Goal: Information Seeking & Learning: Find contact information

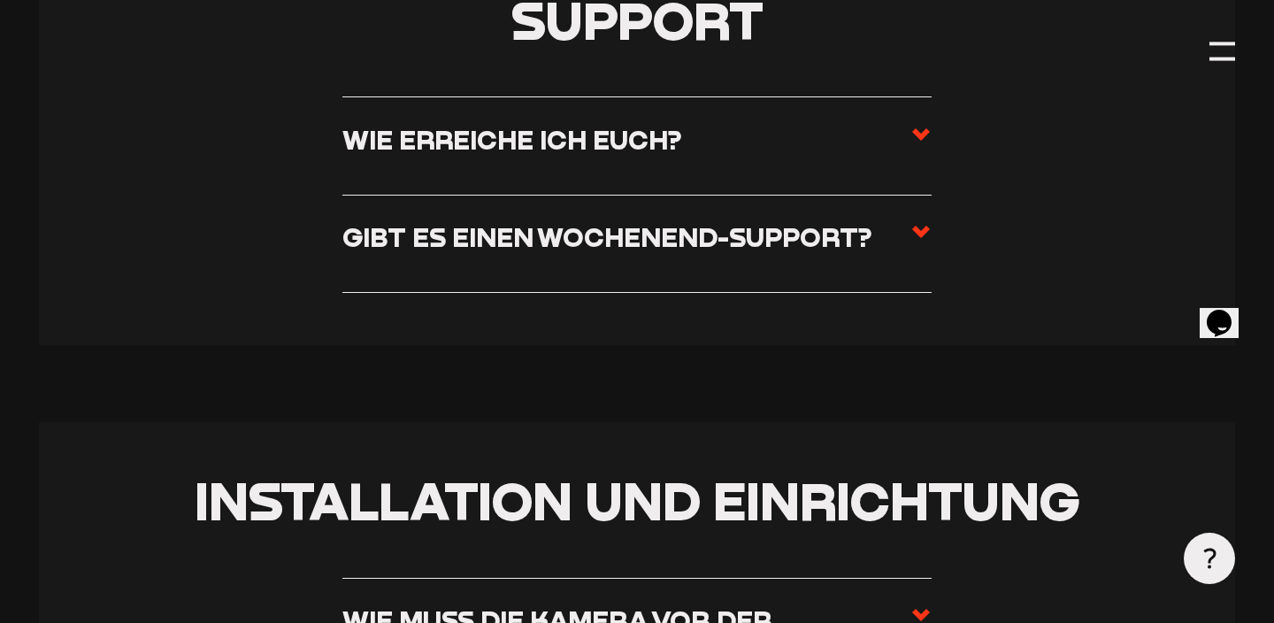
click at [696, 136] on label "Wie erreiche ich euch?" at bounding box center [636, 146] width 588 height 45
click at [0, 0] on input "Wie erreiche ich euch?" at bounding box center [0, 0] width 0 height 0
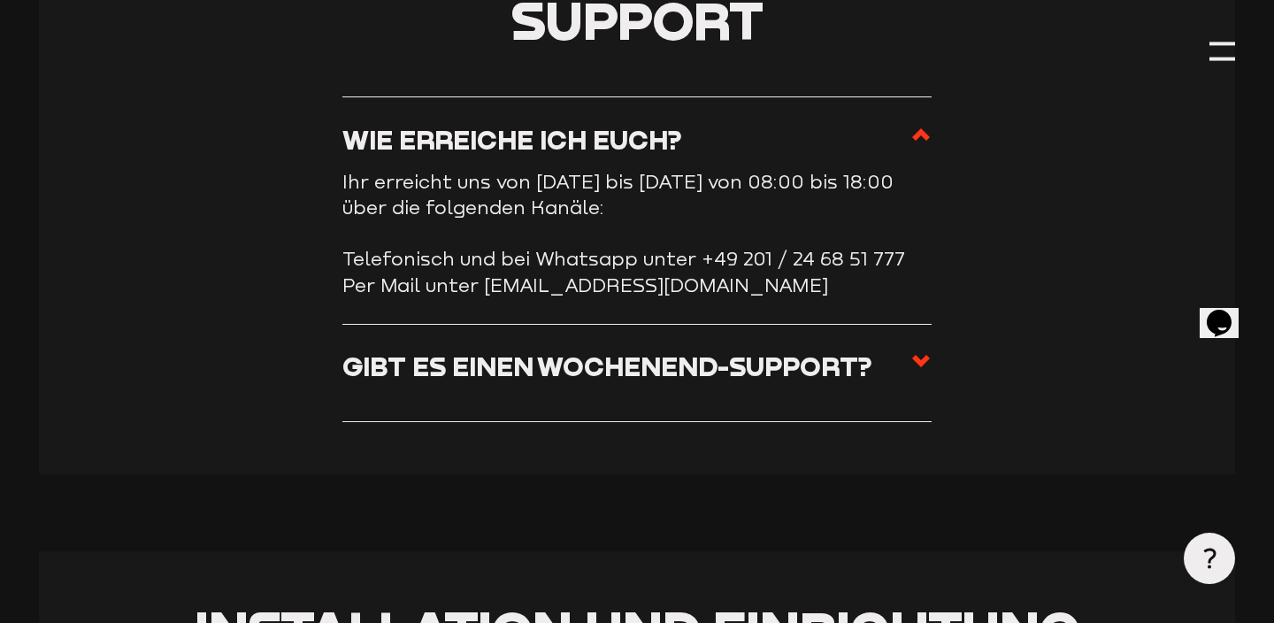
click at [661, 157] on label "Wie erreiche ich euch?" at bounding box center [636, 146] width 588 height 45
click at [0, 0] on input "Wie erreiche ich euch?" at bounding box center [0, 0] width 0 height 0
click at [933, 134] on section "Support Wie erreiche ich euch? Ihr erreicht uns von [DATE] bis [DATE] von 08:00…" at bounding box center [637, 208] width 1196 height 533
click at [917, 127] on icon at bounding box center [920, 134] width 21 height 21
click at [0, 0] on input "Wie erreiche ich euch?" at bounding box center [0, 0] width 0 height 0
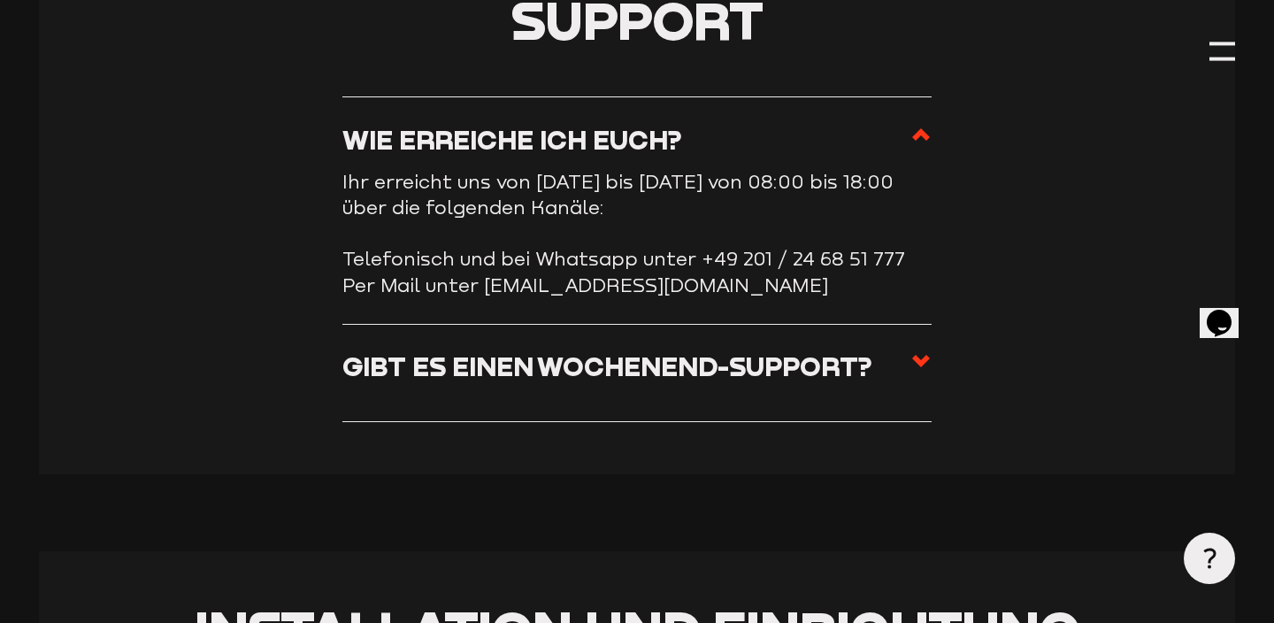
click at [917, 127] on icon at bounding box center [920, 134] width 21 height 21
click at [0, 0] on input "Wie erreiche ich euch?" at bounding box center [0, 0] width 0 height 0
click at [917, 127] on icon at bounding box center [920, 134] width 21 height 21
click at [0, 0] on input "Wie erreiche ich euch?" at bounding box center [0, 0] width 0 height 0
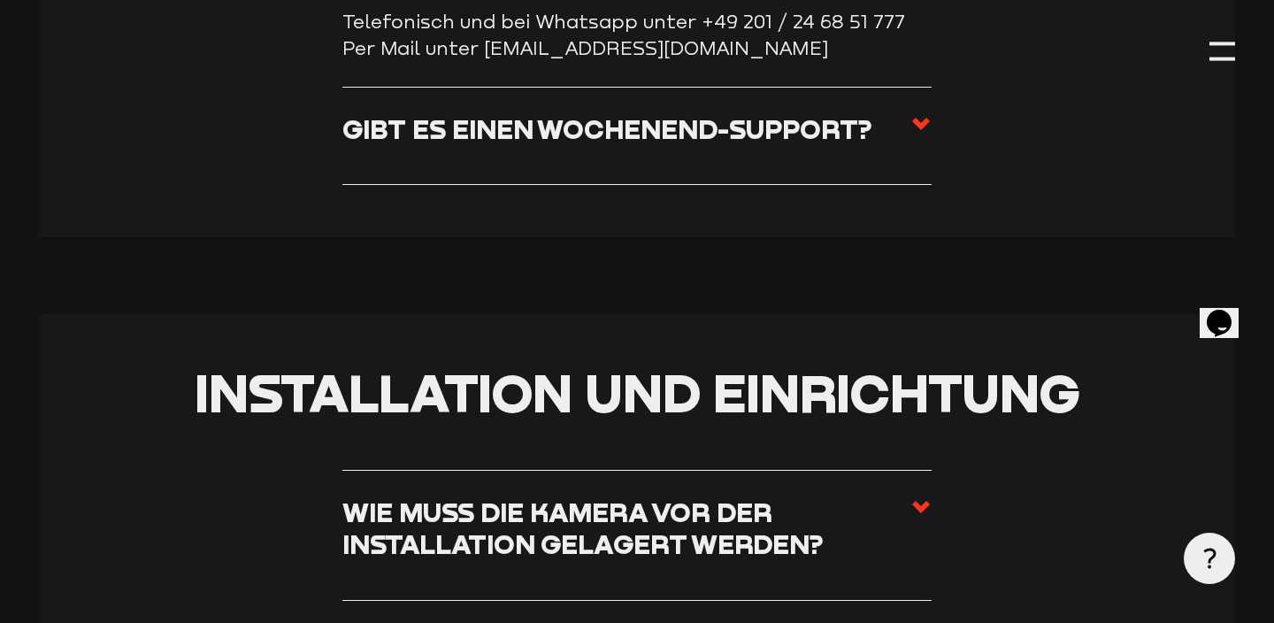
scroll to position [1056, 0]
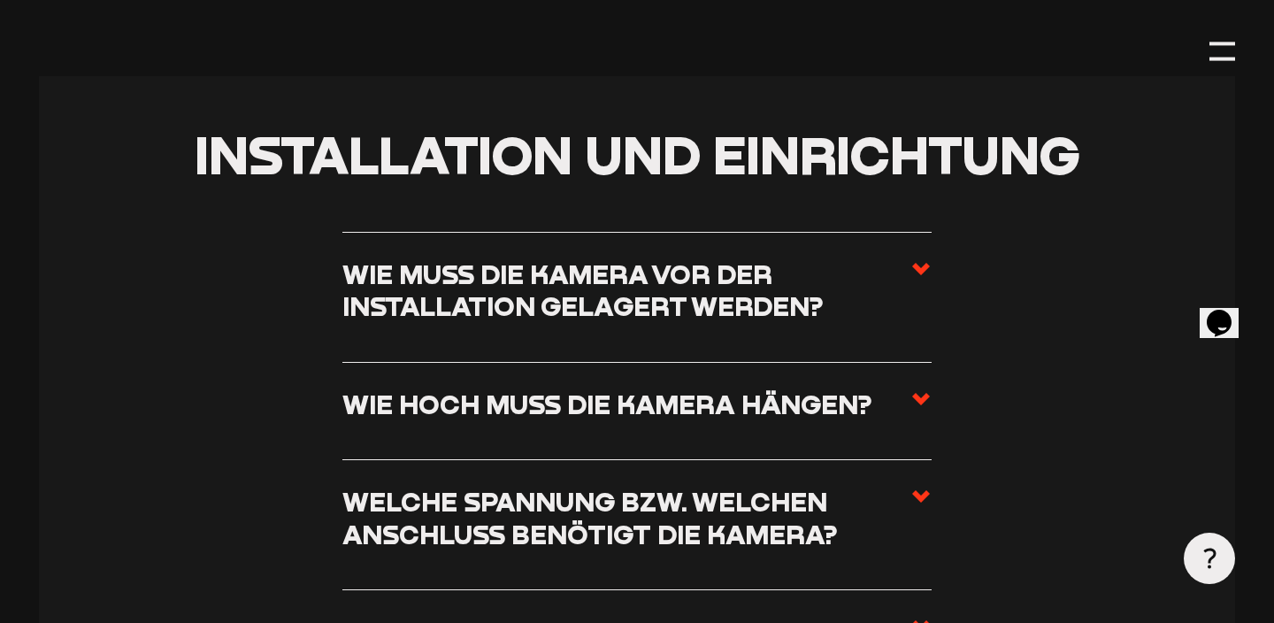
click at [986, 303] on section "Installation und Einrichtung Wie muss die Kamera vor der Installation gelagert …" at bounding box center [637, 504] width 1196 height 857
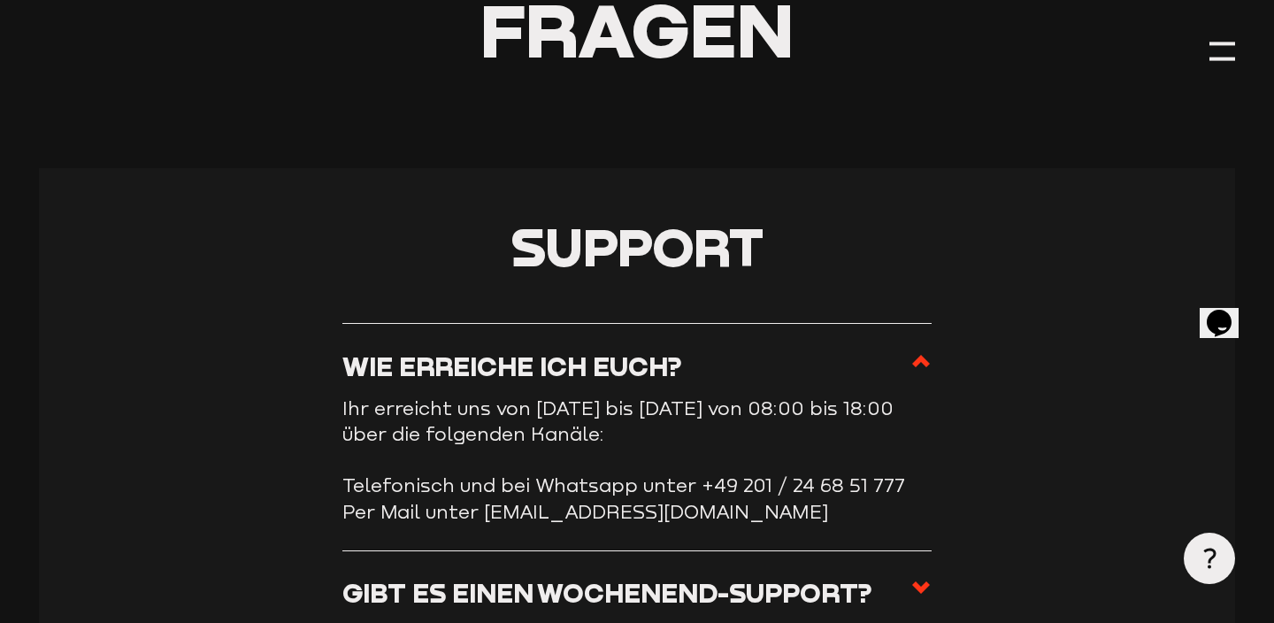
scroll to position [205, 0]
